Goal: Transaction & Acquisition: Purchase product/service

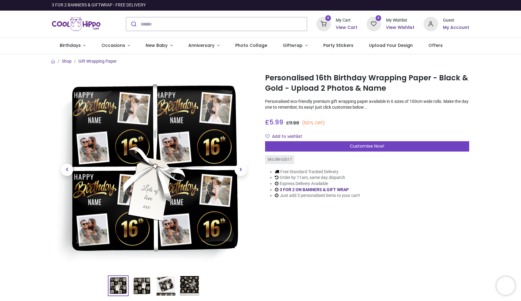
click at [189, 283] on img at bounding box center [190, 286] width 20 height 20
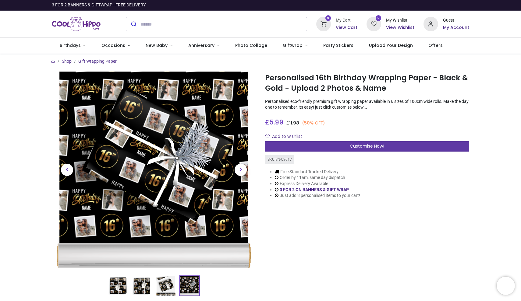
click at [345, 145] on div "Customise Now!" at bounding box center [367, 146] width 204 height 10
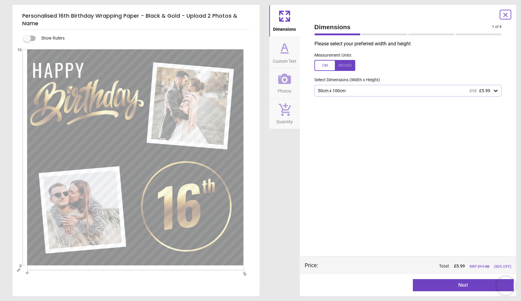
click at [340, 91] on div "50cm x 100cm £12 £5.99" at bounding box center [405, 90] width 176 height 5
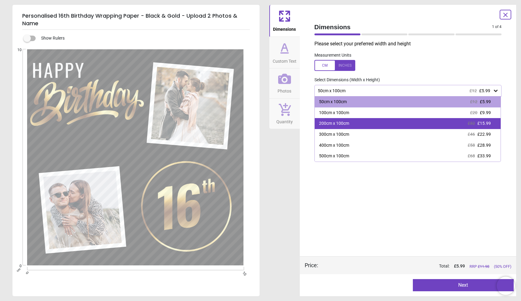
click at [343, 124] on div "200cm x 100cm" at bounding box center [334, 124] width 30 height 6
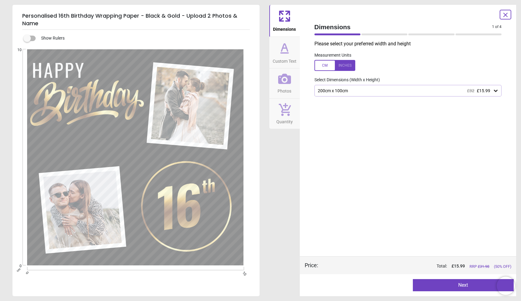
click at [288, 49] on icon at bounding box center [284, 48] width 15 height 15
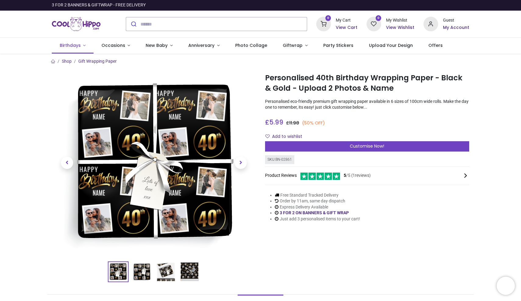
click at [77, 45] on span "Birthdays" at bounding box center [70, 45] width 21 height 6
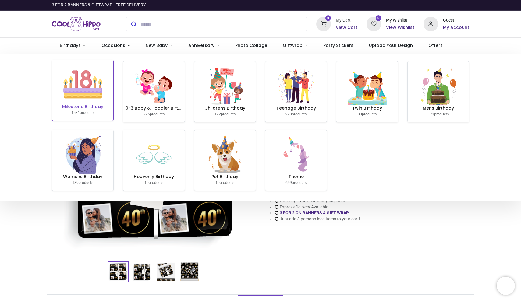
click at [91, 92] on img at bounding box center [82, 84] width 39 height 39
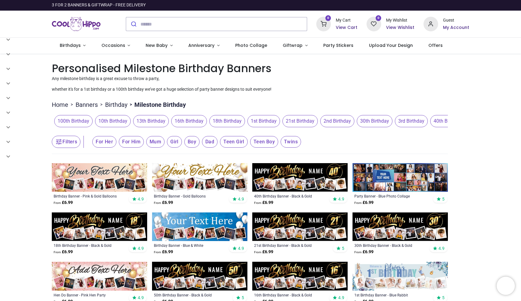
click at [276, 227] on img at bounding box center [299, 227] width 95 height 29
click at [147, 24] on input "search" at bounding box center [224, 23] width 166 height 13
type input "**"
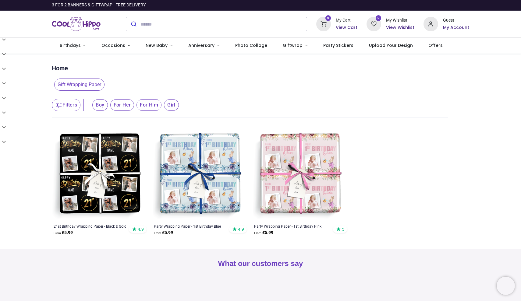
click at [125, 163] on img at bounding box center [99, 174] width 95 height 95
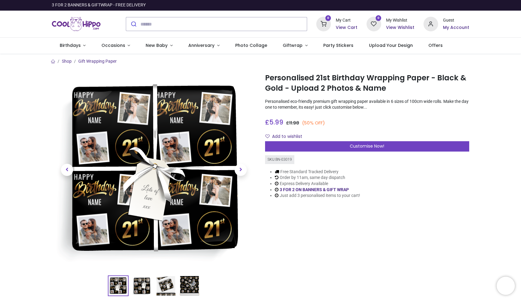
click at [186, 285] on img at bounding box center [190, 286] width 20 height 20
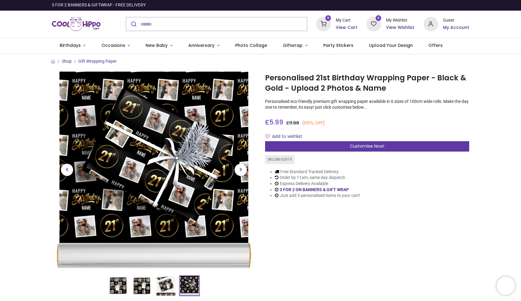
click at [333, 146] on div "Customise Now!" at bounding box center [367, 146] width 204 height 10
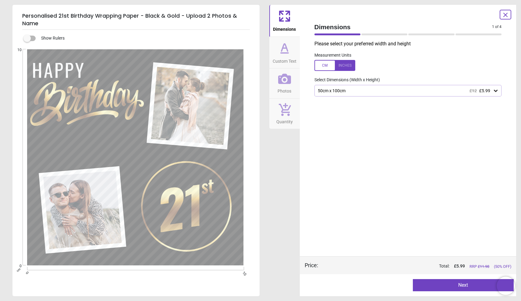
click at [353, 90] on div "50cm x 100cm £12 £5.99" at bounding box center [405, 90] width 176 height 5
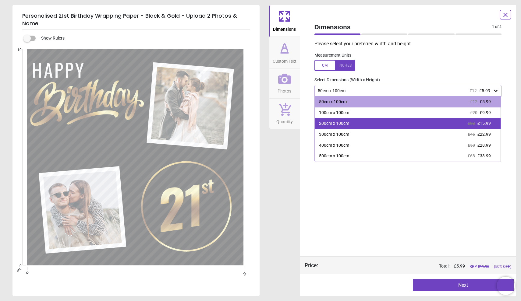
click at [357, 122] on div "200cm x 100cm £32 £15.99" at bounding box center [408, 123] width 186 height 11
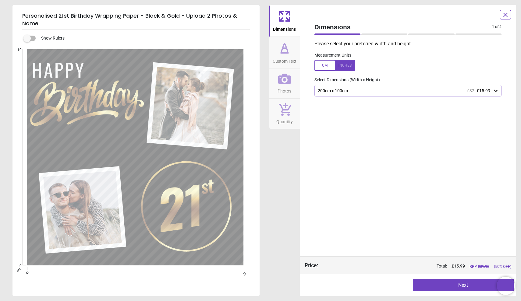
click at [282, 86] on span "Photos" at bounding box center [285, 89] width 14 height 9
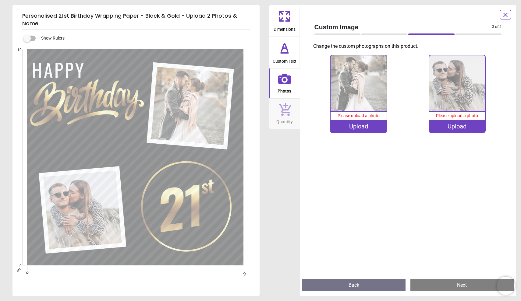
click at [365, 129] on div "Upload" at bounding box center [359, 126] width 56 height 12
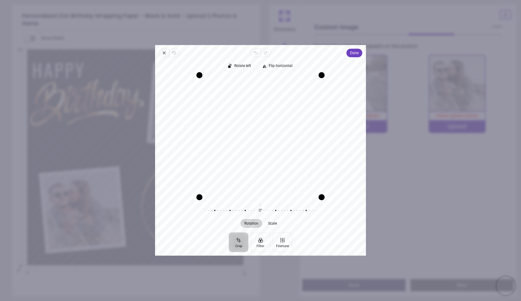
drag, startPoint x: 244, startPoint y: 166, endPoint x: 244, endPoint y: 163, distance: 3.1
click at [244, 163] on div "Recenter" at bounding box center [260, 137] width 201 height 122
click at [355, 56] on span "Done" at bounding box center [354, 52] width 9 height 7
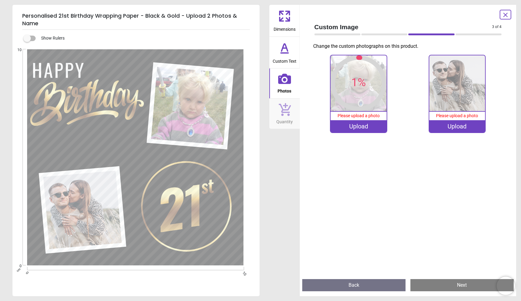
click at [451, 129] on div "Upload" at bounding box center [457, 126] width 56 height 12
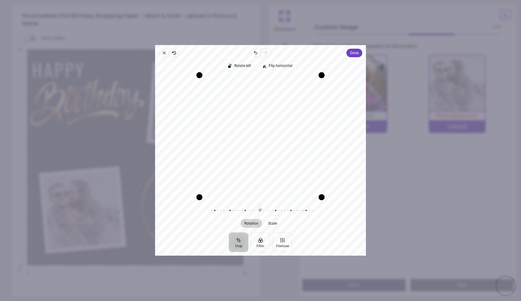
drag, startPoint x: 296, startPoint y: 175, endPoint x: 296, endPoint y: 178, distance: 3.7
click at [323, 201] on div "Drag corner br" at bounding box center [322, 197] width 6 height 6
drag, startPoint x: 321, startPoint y: 76, endPoint x: 312, endPoint y: 47, distance: 30.4
click at [312, 47] on div "Close Revert Undo Redo Done Crop Filter Finetune Rotate left Flip horizontal Re…" at bounding box center [260, 150] width 211 height 211
click at [308, 197] on div "Drag edge b" at bounding box center [260, 197] width 122 height 6
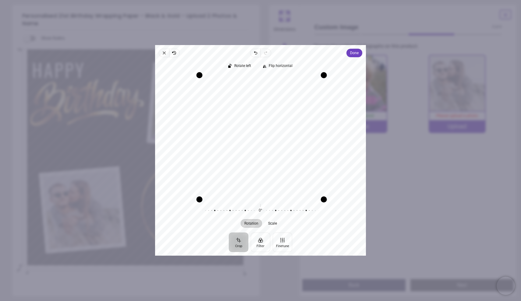
drag, startPoint x: 322, startPoint y: 200, endPoint x: 323, endPoint y: 224, distance: 24.1
click at [323, 224] on div "Rotate left Flip horizontal Recenter Rotation Scale 0° Reset" at bounding box center [260, 145] width 211 height 176
drag, startPoint x: 273, startPoint y: 148, endPoint x: 269, endPoint y: 179, distance: 30.7
drag, startPoint x: 198, startPoint y: 75, endPoint x: 166, endPoint y: 29, distance: 55.7
click at [265, 131] on div "Personalised 21st Birthday Wrapping Paper - Black & Gold - Upload 2 Photos & Na…" at bounding box center [367, 153] width 204 height 44
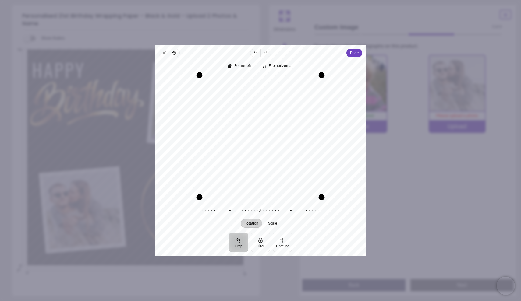
drag, startPoint x: 246, startPoint y: 129, endPoint x: 246, endPoint y: 169, distance: 39.9
click at [266, 179] on div "Recenter" at bounding box center [260, 137] width 201 height 122
drag, startPoint x: 266, startPoint y: 179, endPoint x: 268, endPoint y: 192, distance: 13.5
click at [268, 192] on div "Recenter" at bounding box center [260, 137] width 201 height 122
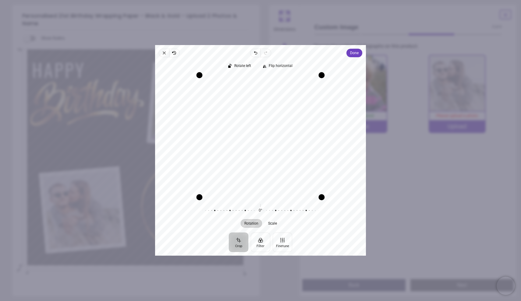
drag, startPoint x: 268, startPoint y: 192, endPoint x: 268, endPoint y: 182, distance: 10.7
click at [268, 182] on div "Recenter" at bounding box center [260, 137] width 201 height 122
click at [350, 53] on span "Done" at bounding box center [354, 52] width 9 height 7
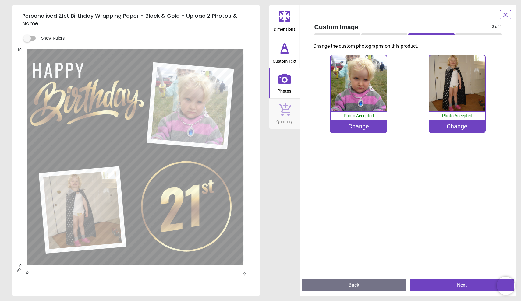
click at [289, 59] on span "Custom Text" at bounding box center [285, 59] width 24 height 9
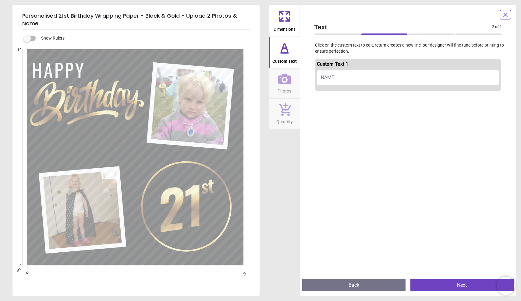
click at [340, 79] on button "NAME" at bounding box center [408, 77] width 183 height 15
type textarea "*"
